Goal: Go to known website: Access a specific website the user already knows

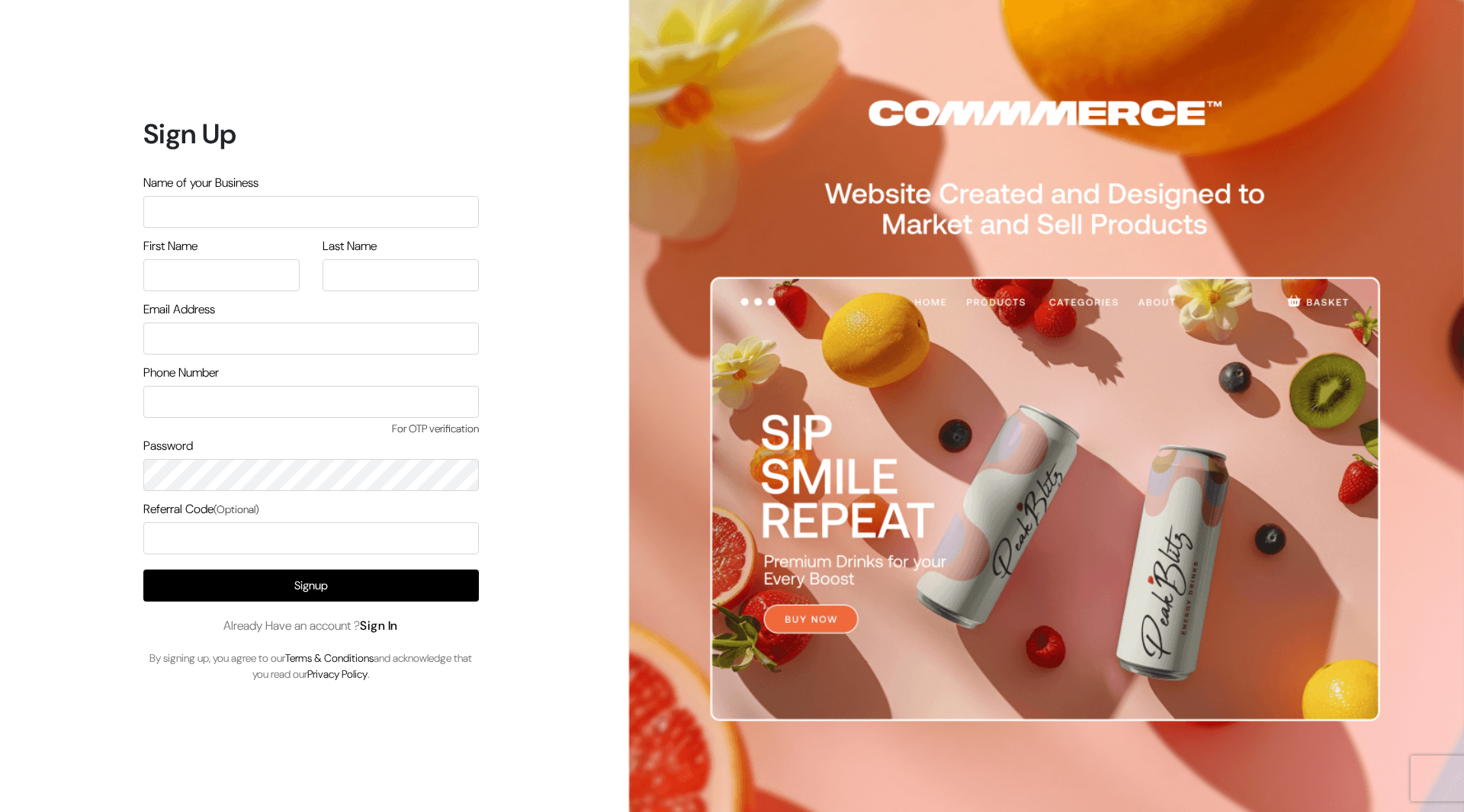
click at [393, 619] on link "Sign In" at bounding box center [379, 626] width 38 height 16
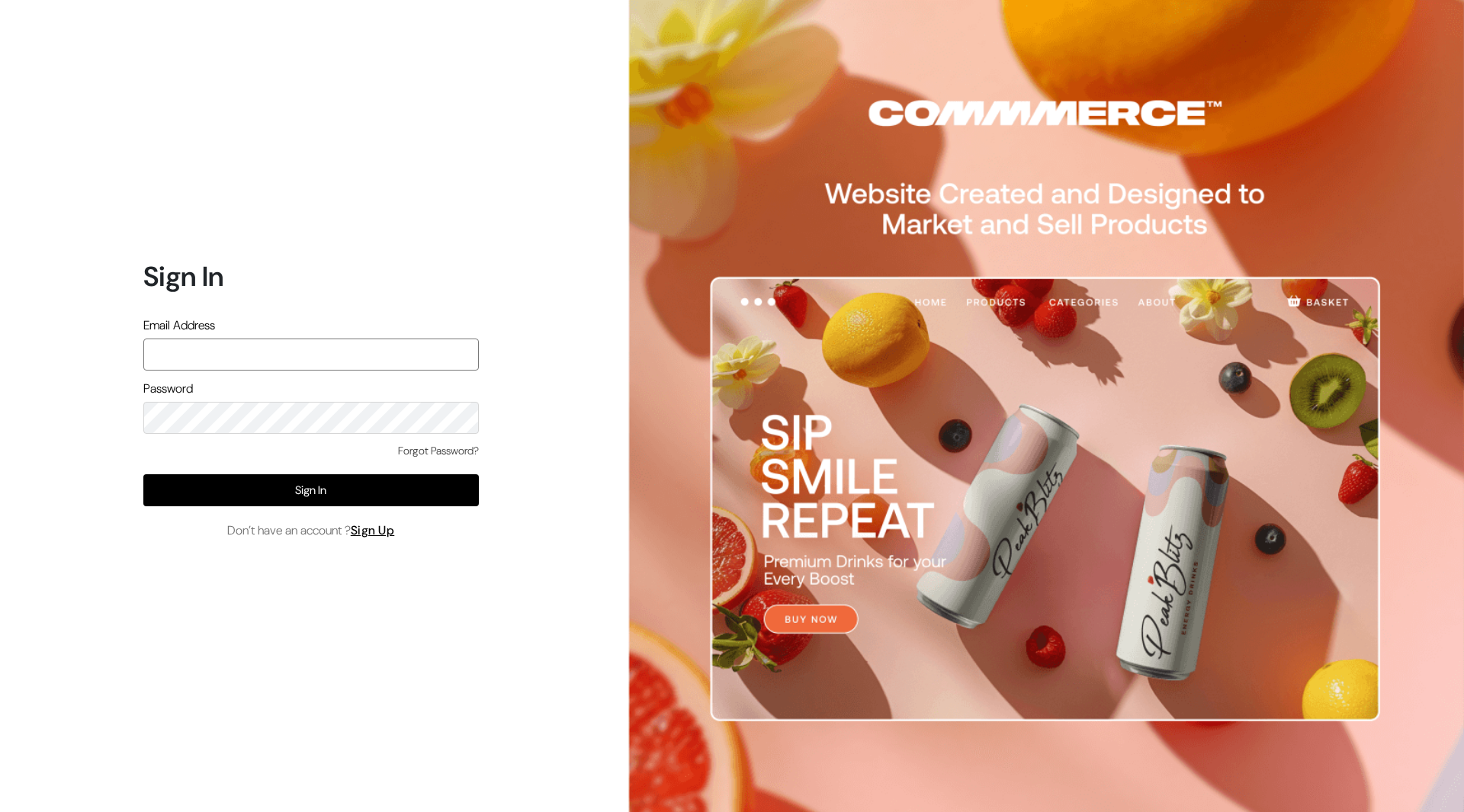
type input "[EMAIL_ADDRESS][DOMAIN_NAME]"
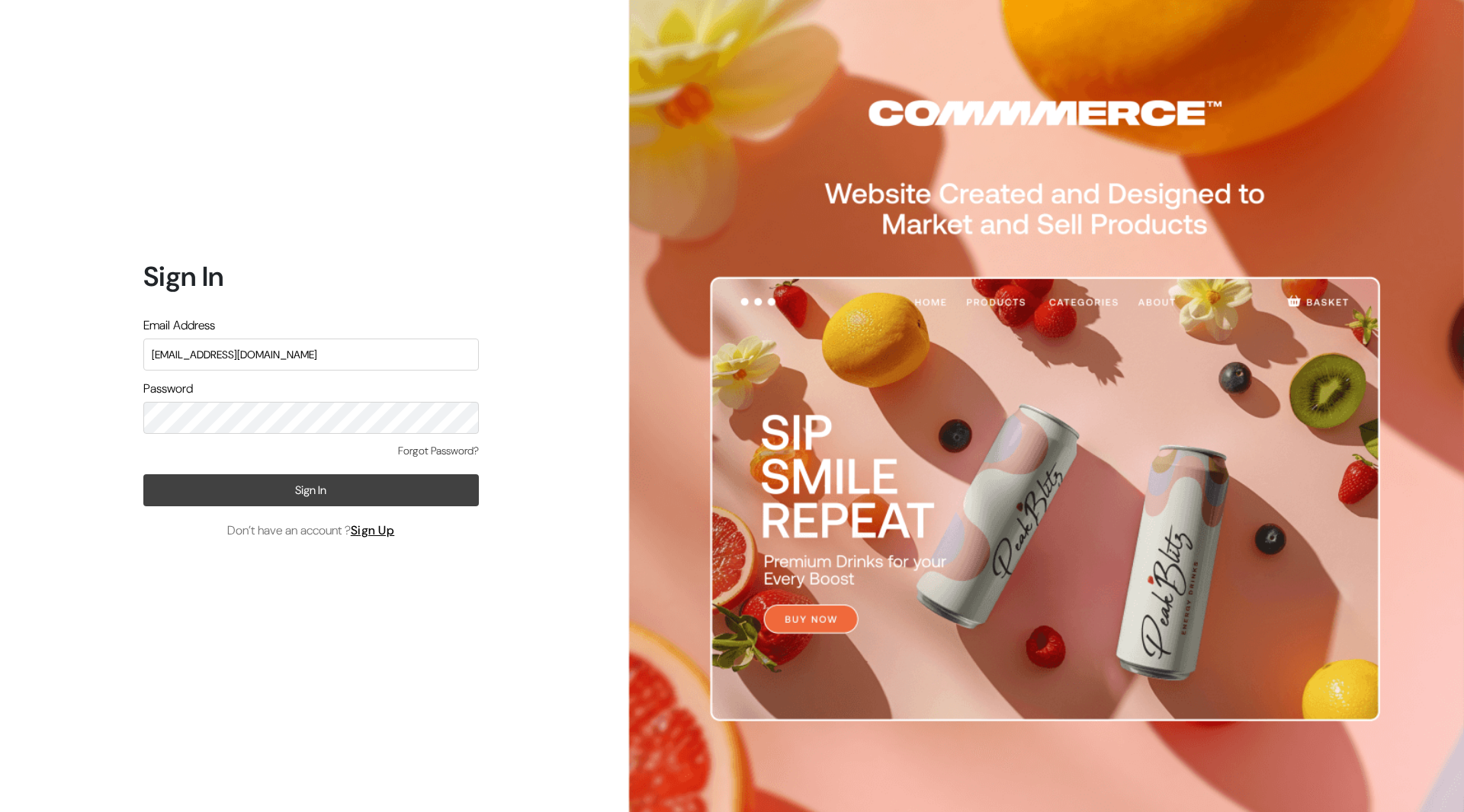
click at [333, 499] on button "Sign In" at bounding box center [311, 490] width 336 height 32
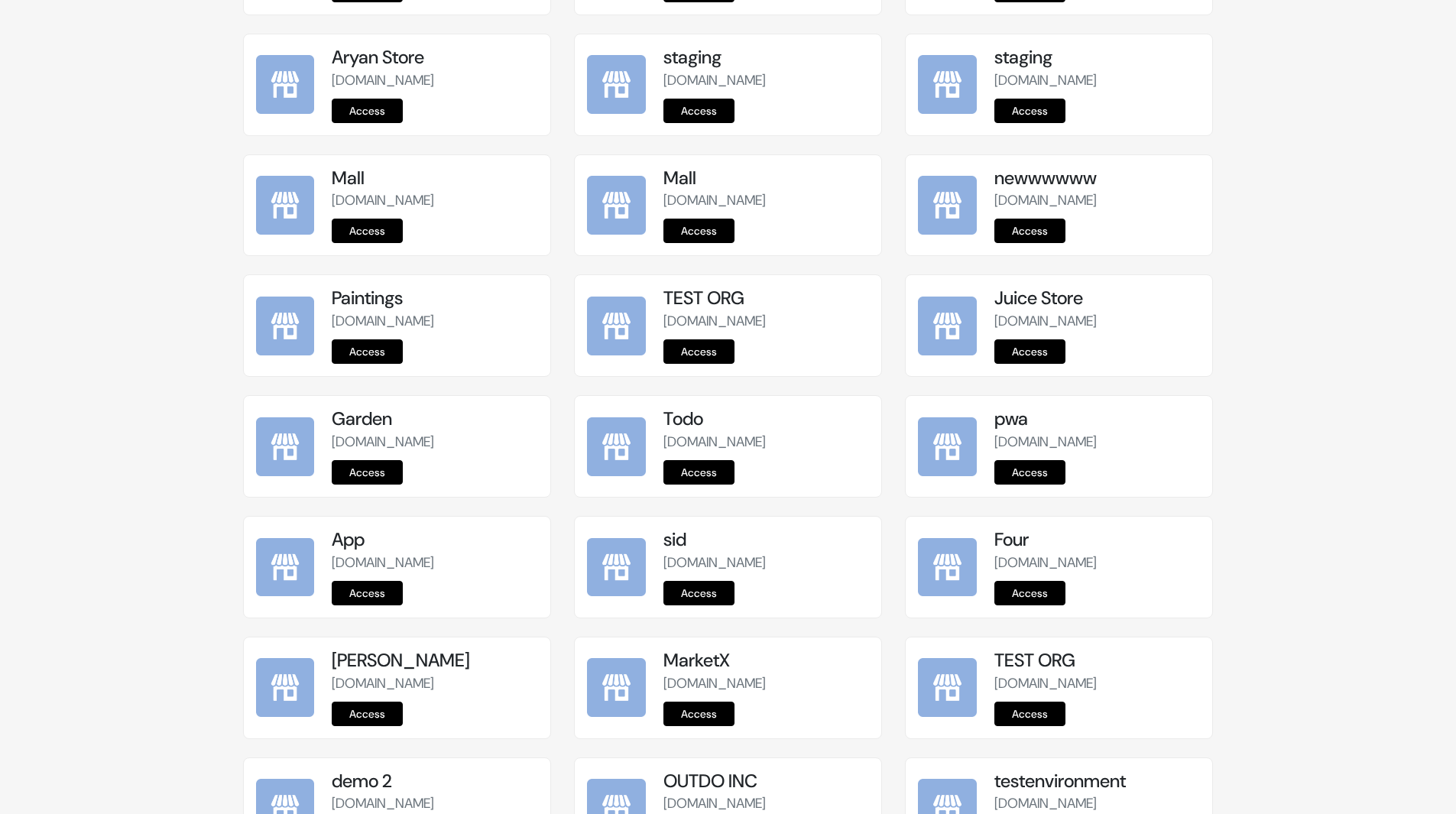
scroll to position [1693, 0]
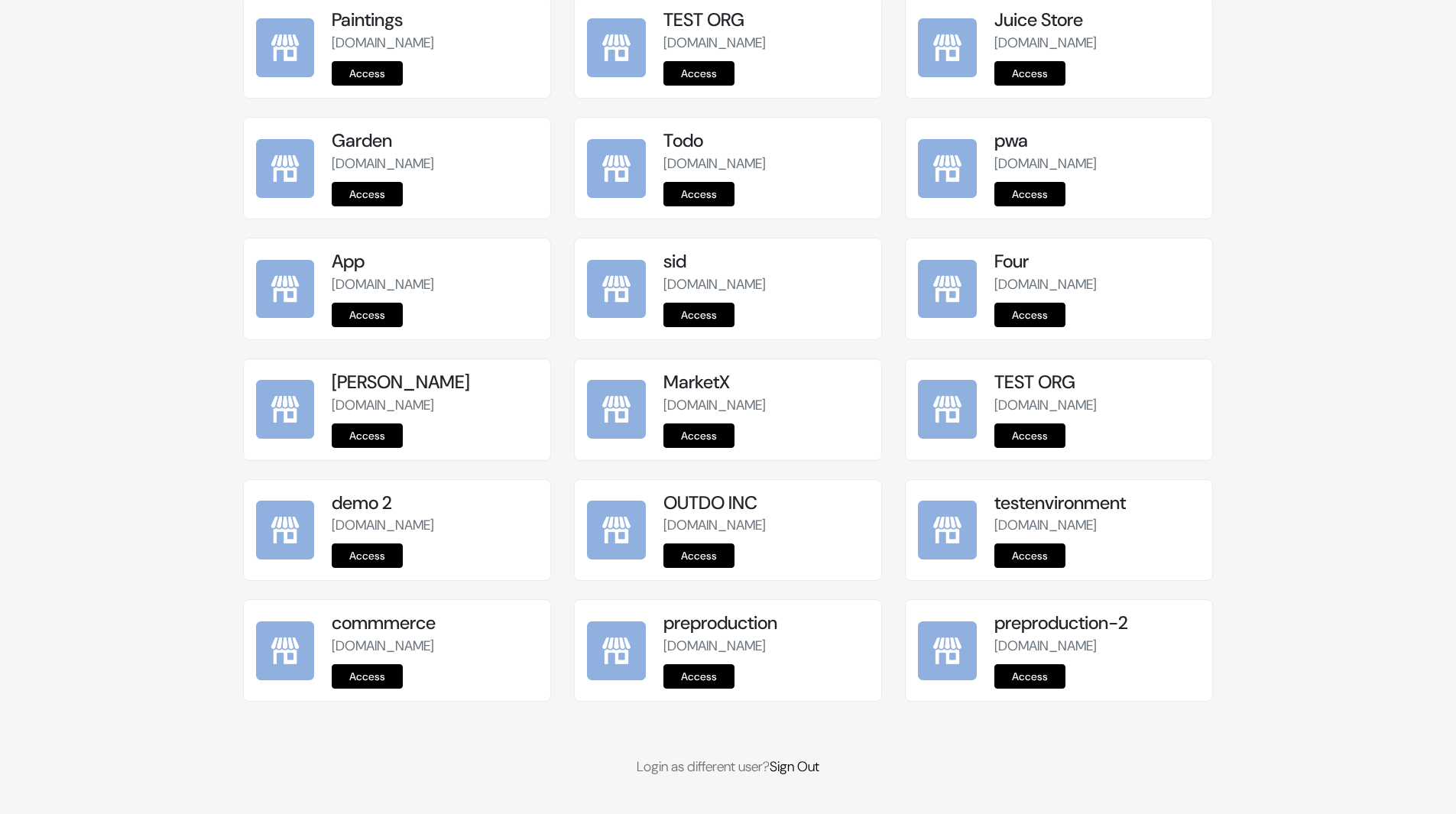
click at [710, 683] on link "Access" at bounding box center [699, 676] width 71 height 25
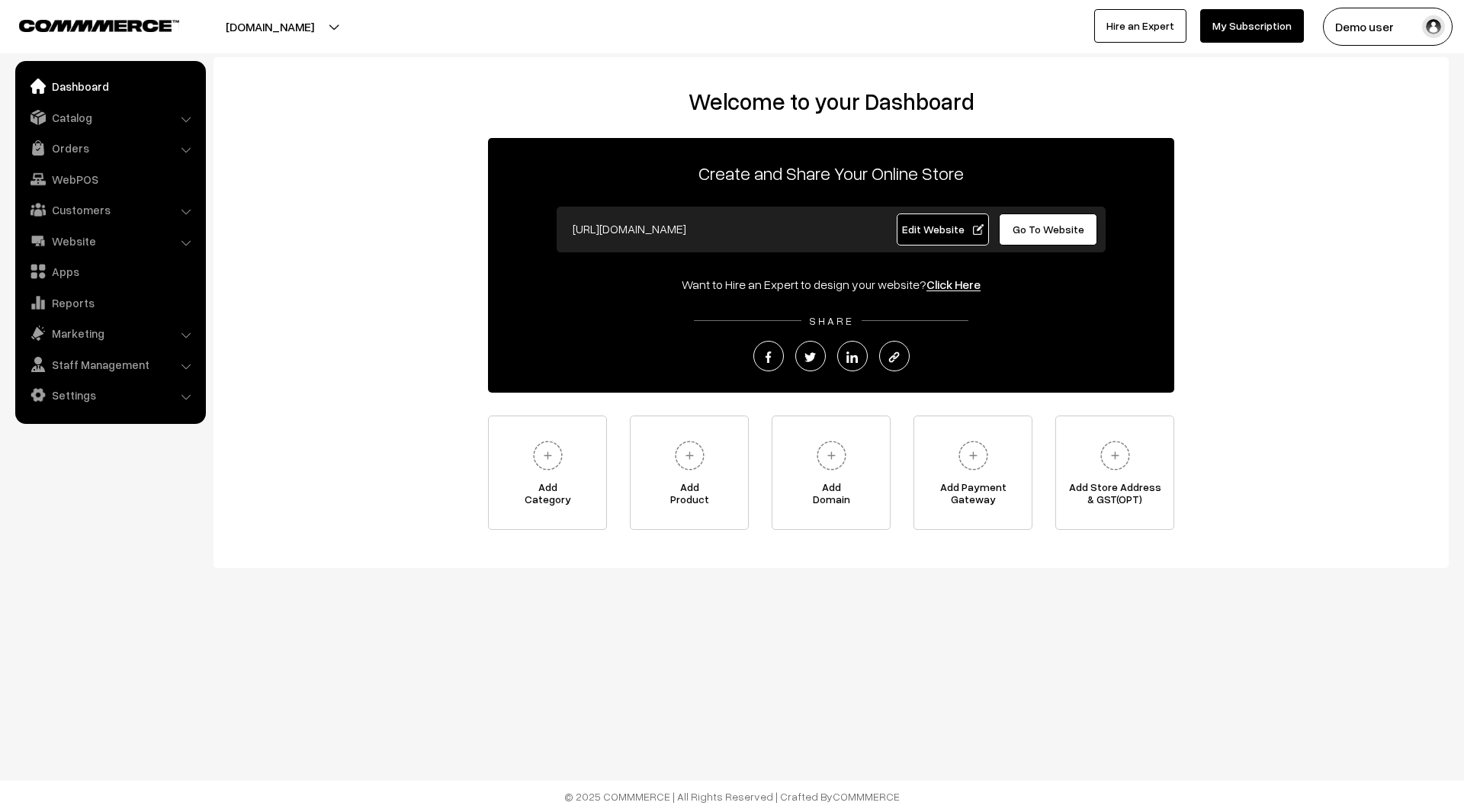
click at [928, 229] on span "Edit Website" at bounding box center [943, 229] width 82 height 13
click at [1044, 228] on span "Go To Website" at bounding box center [1048, 229] width 72 height 13
